Goal: Task Accomplishment & Management: Manage account settings

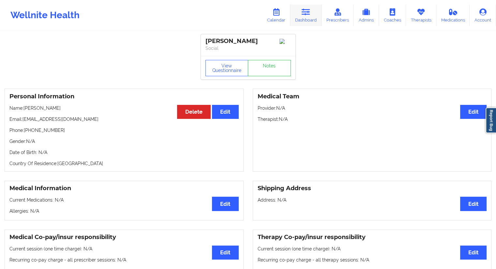
click at [312, 16] on link "Dashboard" at bounding box center [305, 16] width 31 height 22
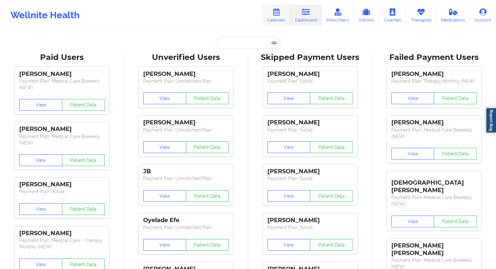
click at [280, 24] on link "Calendar" at bounding box center [276, 16] width 28 height 22
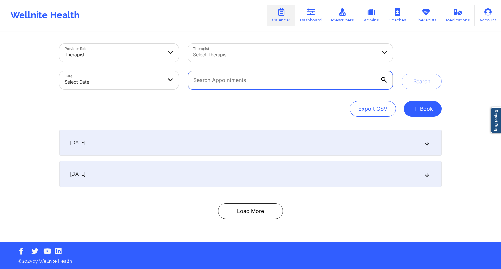
click at [232, 81] on input "text" at bounding box center [290, 80] width 205 height 18
paste input "[EMAIL_ADDRESS][DOMAIN_NAME]"
type input "[EMAIL_ADDRESS][DOMAIN_NAME]"
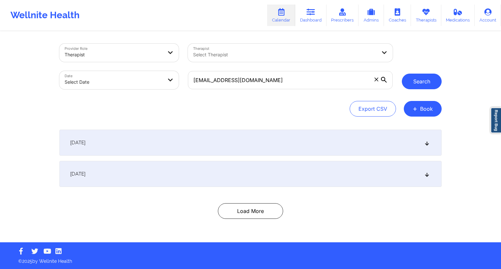
click at [424, 83] on button "Search" at bounding box center [422, 82] width 40 height 16
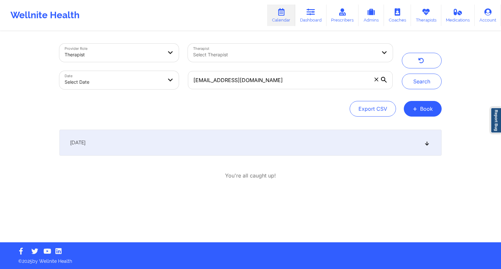
drag, startPoint x: 262, startPoint y: 133, endPoint x: 261, endPoint y: 140, distance: 7.6
click at [262, 134] on div "[DATE]" at bounding box center [250, 143] width 382 height 26
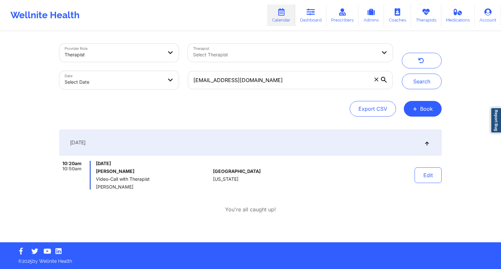
drag, startPoint x: 134, startPoint y: 190, endPoint x: 94, endPoint y: 186, distance: 40.0
click at [94, 186] on div "10:20am 10:50am [DATE] [PERSON_NAME] Video-Call with Therapist [PERSON_NAME]" at bounding box center [134, 175] width 151 height 29
copy span "[PERSON_NAME]"
drag, startPoint x: 163, startPoint y: 174, endPoint x: 95, endPoint y: 174, distance: 68.8
click at [95, 174] on div "10:20am 10:50am [DATE] [PERSON_NAME] Video-Call with Therapist [PERSON_NAME]" at bounding box center [134, 175] width 151 height 29
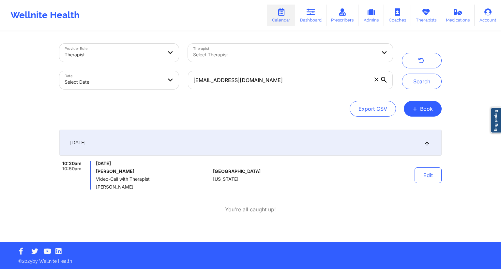
copy h6 "[PERSON_NAME]"
drag, startPoint x: 126, startPoint y: 186, endPoint x: 97, endPoint y: 184, distance: 29.4
click at [97, 184] on div "[DATE] [PERSON_NAME] Video-Call with Therapist [PERSON_NAME]" at bounding box center [153, 175] width 114 height 29
copy span "[PERSON_NAME]"
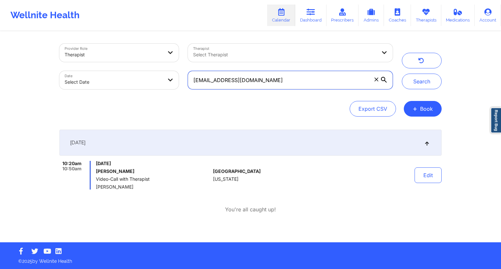
drag, startPoint x: 274, startPoint y: 80, endPoint x: 188, endPoint y: 84, distance: 86.2
click at [188, 84] on input "[EMAIL_ADDRESS][DOMAIN_NAME]" at bounding box center [290, 80] width 205 height 18
click at [309, 22] on link "Dashboard" at bounding box center [310, 16] width 31 height 22
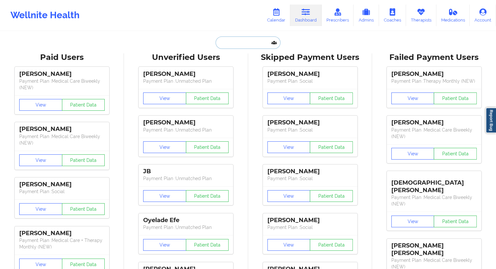
click at [246, 44] on input "text" at bounding box center [248, 43] width 65 height 12
paste input "[EMAIL_ADDRESS][DOMAIN_NAME]"
type input "[EMAIL_ADDRESS][DOMAIN_NAME]"
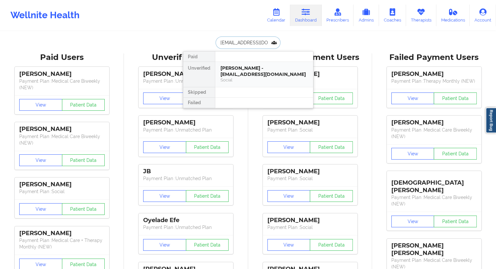
click at [225, 68] on div "[PERSON_NAME] - [EMAIL_ADDRESS][DOMAIN_NAME]" at bounding box center [263, 71] width 87 height 12
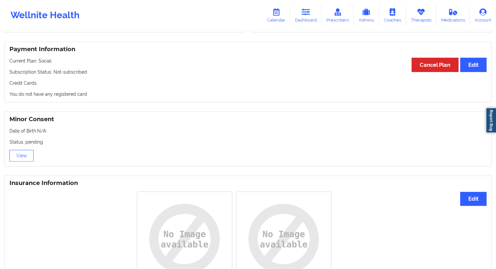
scroll to position [439, 0]
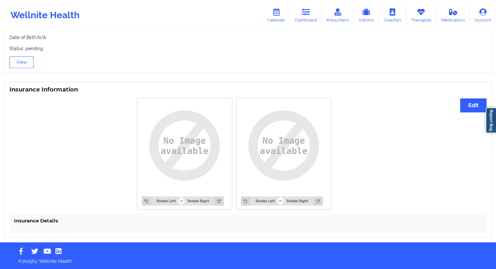
click at [62, 219] on h4 "Insurance Details" at bounding box center [248, 221] width 468 height 6
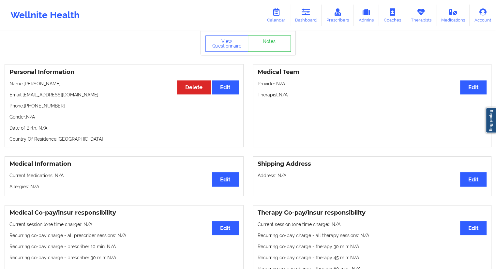
scroll to position [0, 0]
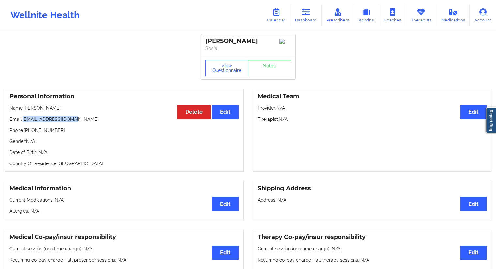
drag, startPoint x: 82, startPoint y: 128, endPoint x: 23, endPoint y: 121, distance: 59.2
click at [23, 121] on div "Personal Information Edit Delete Name: [PERSON_NAME] Email: [EMAIL_ADDRESS][DOM…" at bounding box center [124, 130] width 239 height 83
copy p "[EMAIL_ADDRESS][DOMAIN_NAME]"
click at [281, 17] on link "Calendar" at bounding box center [276, 16] width 28 height 22
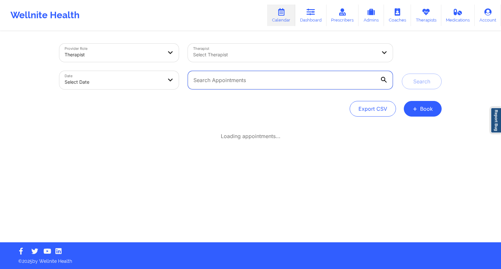
click at [226, 87] on input "text" at bounding box center [290, 80] width 205 height 18
paste input "[EMAIL_ADDRESS][DOMAIN_NAME]"
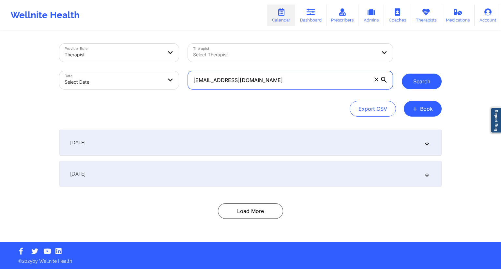
type input "[EMAIL_ADDRESS][DOMAIN_NAME]"
click at [416, 85] on button "Search" at bounding box center [422, 82] width 40 height 16
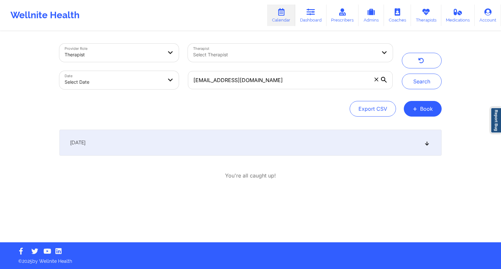
click at [203, 142] on div "[DATE]" at bounding box center [250, 143] width 382 height 26
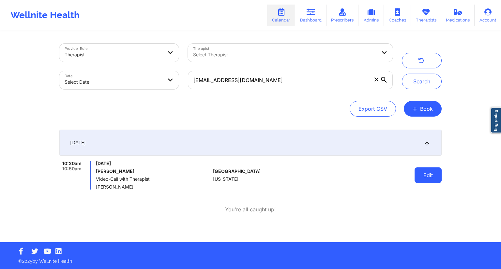
click at [438, 175] on button "Edit" at bounding box center [428, 176] width 27 height 16
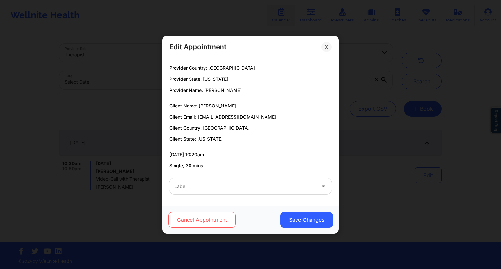
click at [220, 218] on button "Cancel Appointment" at bounding box center [202, 220] width 68 height 16
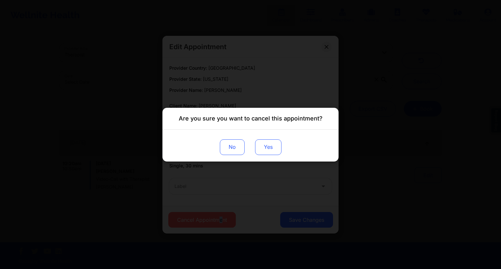
click at [268, 151] on button "Yes" at bounding box center [268, 147] width 26 height 16
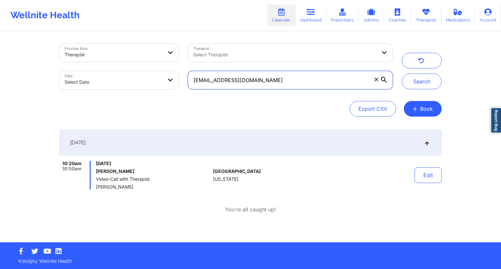
click at [281, 79] on input "[EMAIL_ADDRESS][DOMAIN_NAME]" at bounding box center [290, 80] width 205 height 18
click at [286, 20] on link "Calendar" at bounding box center [281, 16] width 28 height 22
click at [311, 19] on link "Dashboard" at bounding box center [310, 16] width 31 height 22
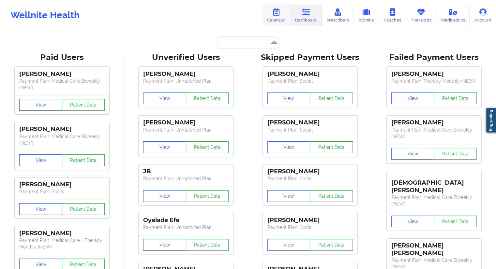
click at [270, 18] on link "Calendar" at bounding box center [276, 16] width 28 height 22
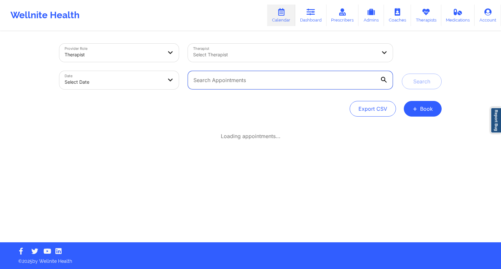
click at [228, 80] on input "text" at bounding box center [290, 80] width 205 height 18
paste input "[EMAIL_ADDRESS][DOMAIN_NAME]"
type input "[EMAIL_ADDRESS][DOMAIN_NAME]"
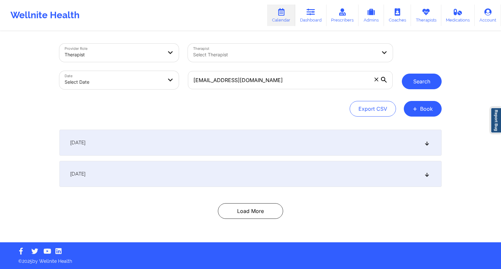
click at [408, 79] on button "Search" at bounding box center [422, 82] width 40 height 16
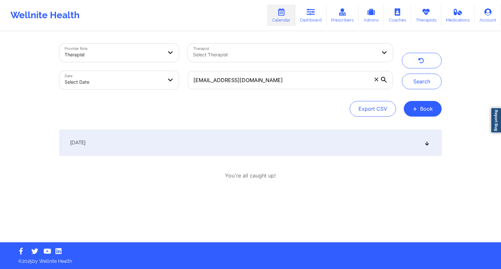
click at [205, 152] on div "[DATE]" at bounding box center [250, 143] width 382 height 26
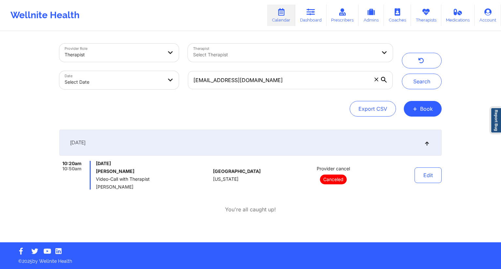
drag, startPoint x: 300, startPoint y: 72, endPoint x: 184, endPoint y: 76, distance: 116.5
click at [184, 76] on div "[EMAIL_ADDRESS][DOMAIN_NAME]" at bounding box center [290, 80] width 214 height 27
drag, startPoint x: 283, startPoint y: 82, endPoint x: 174, endPoint y: 82, distance: 108.9
click at [174, 82] on div "Provider Role Therapist Therapist Select Therapist Date Select Date [EMAIL_ADDR…" at bounding box center [226, 66] width 342 height 55
click at [315, 10] on icon at bounding box center [311, 11] width 8 height 7
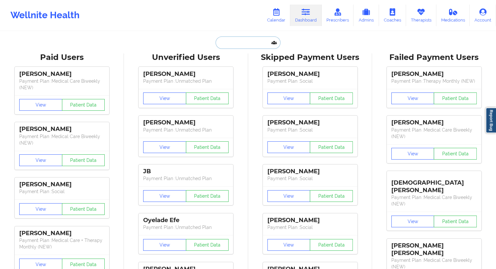
click at [249, 42] on input "text" at bounding box center [248, 43] width 65 height 12
paste input "[EMAIL_ADDRESS][DOMAIN_NAME]"
type input "[EMAIL_ADDRESS][DOMAIN_NAME]"
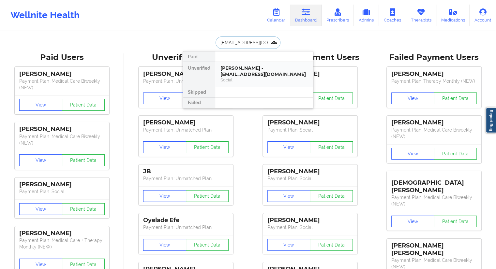
click at [237, 70] on div "[PERSON_NAME] - [EMAIL_ADDRESS][DOMAIN_NAME]" at bounding box center [263, 71] width 87 height 12
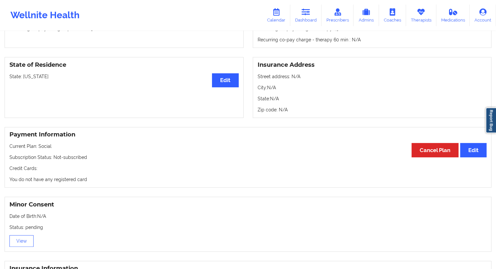
scroll to position [341, 0]
